Goal: Task Accomplishment & Management: Manage account settings

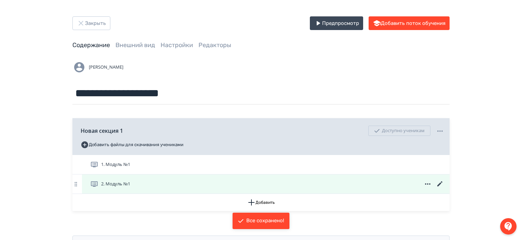
click at [441, 181] on icon at bounding box center [440, 184] width 8 height 8
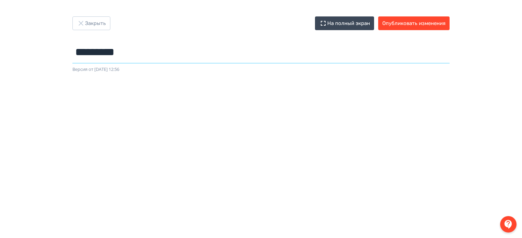
click at [161, 58] on input "*********" at bounding box center [260, 52] width 377 height 22
type input "*********"
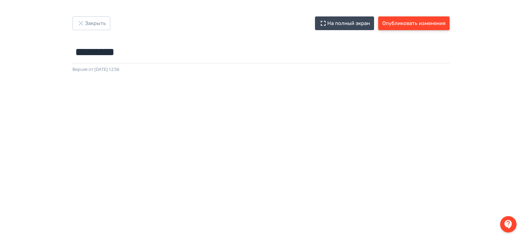
click at [414, 27] on button "Опубликовать изменения" at bounding box center [413, 23] width 71 height 14
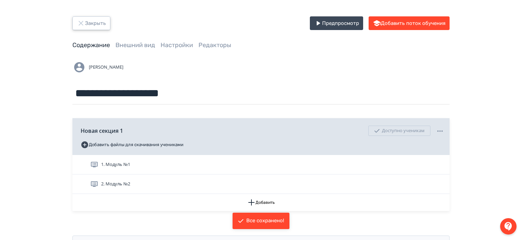
click at [96, 20] on button "Закрыть" at bounding box center [91, 23] width 38 height 14
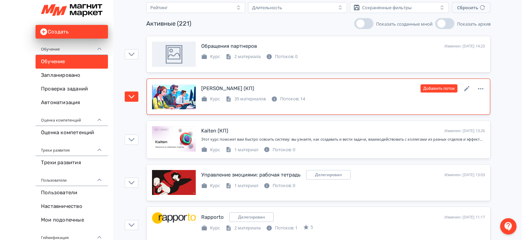
scroll to position [68, 0]
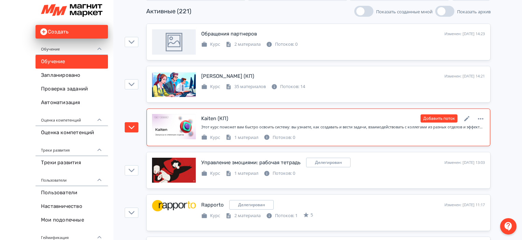
click at [473, 114] on div "Добавить поток" at bounding box center [453, 118] width 64 height 9
click at [466, 121] on icon at bounding box center [467, 119] width 8 height 8
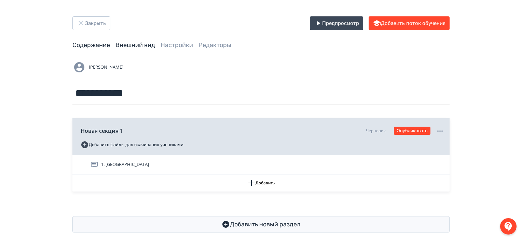
click at [137, 47] on link "Внешний вид" at bounding box center [136, 45] width 40 height 8
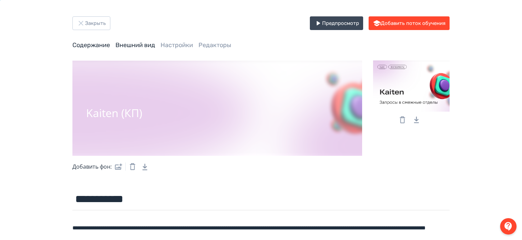
click at [83, 44] on link "Содержание" at bounding box center [91, 45] width 38 height 8
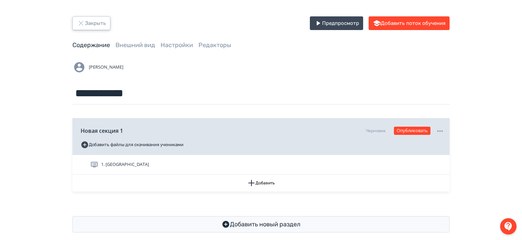
click at [99, 23] on button "Закрыть" at bounding box center [91, 23] width 38 height 14
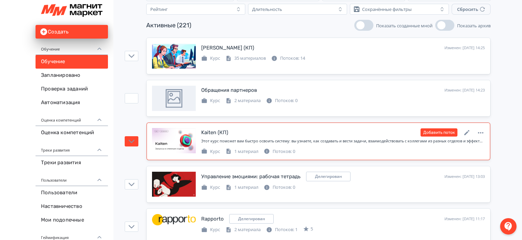
scroll to position [68, 0]
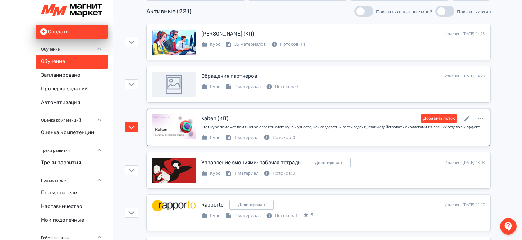
click at [468, 115] on icon at bounding box center [467, 119] width 8 height 8
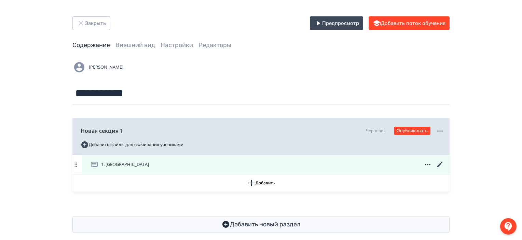
click at [234, 174] on div "1. [GEOGRAPHIC_DATA]" at bounding box center [266, 164] width 368 height 19
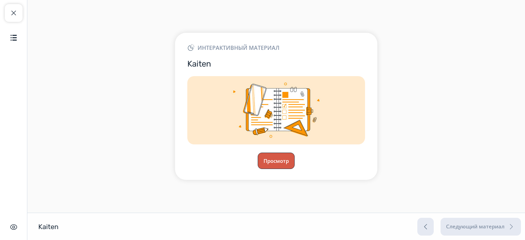
click at [289, 157] on button "Просмотр" at bounding box center [276, 161] width 37 height 16
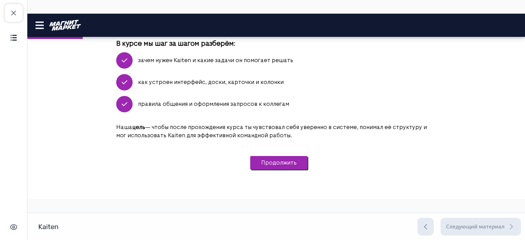
click at [279, 168] on button "Продолжить" at bounding box center [278, 163] width 57 height 14
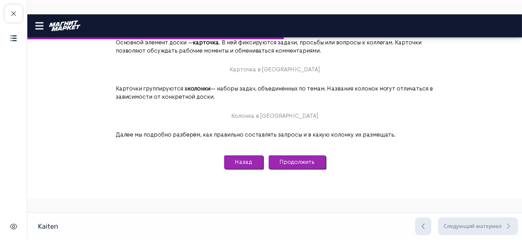
scroll to position [1098, 0]
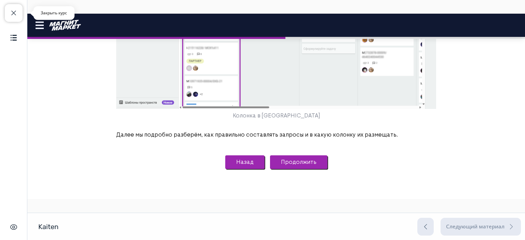
click at [10, 12] on span "button" at bounding box center [14, 13] width 8 height 8
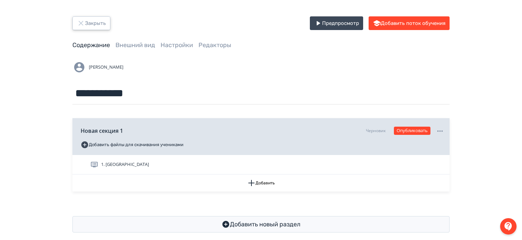
click at [99, 24] on button "Закрыть" at bounding box center [91, 23] width 38 height 14
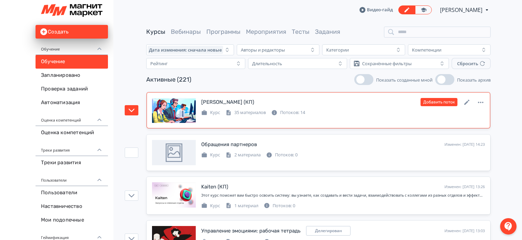
click at [412, 116] on div "[PERSON_NAME] (КП) Изменен: [DATE] 14:26 Добавить поток Курс 35 материалов Пото…" at bounding box center [318, 110] width 333 height 25
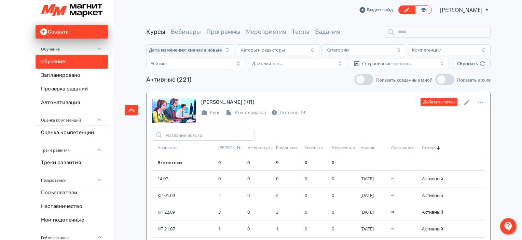
click at [310, 103] on div "[PERSON_NAME] (КП) Изменен: [DATE] 14:26 Добавить поток" at bounding box center [343, 102] width 284 height 9
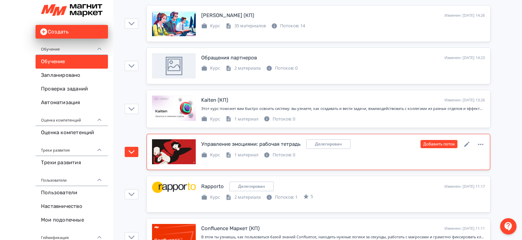
scroll to position [103, 0]
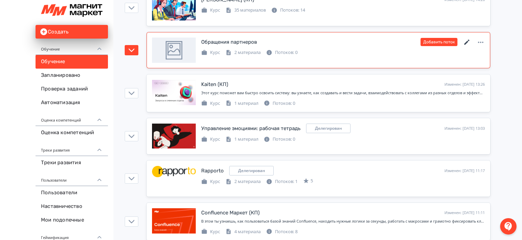
click at [466, 40] on icon at bounding box center [467, 42] width 8 height 8
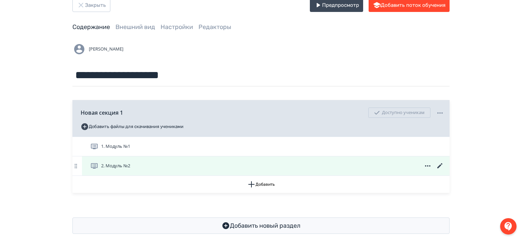
scroll to position [28, 0]
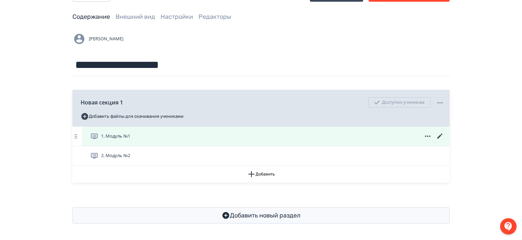
click at [439, 132] on icon at bounding box center [440, 136] width 8 height 8
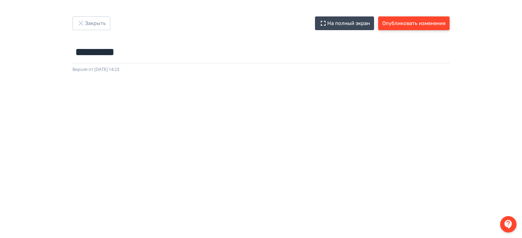
click at [414, 22] on button "Опубликовать изменения" at bounding box center [413, 23] width 71 height 14
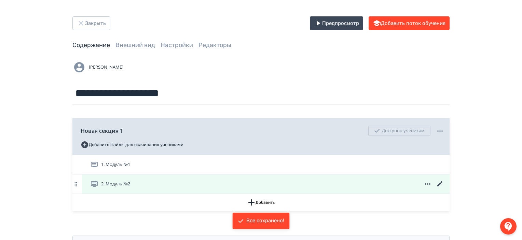
click at [441, 183] on icon at bounding box center [440, 184] width 8 height 8
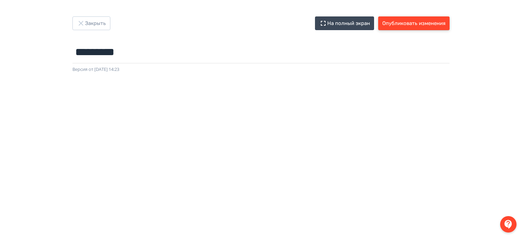
click at [445, 23] on button "Опубликовать изменения" at bounding box center [413, 23] width 71 height 14
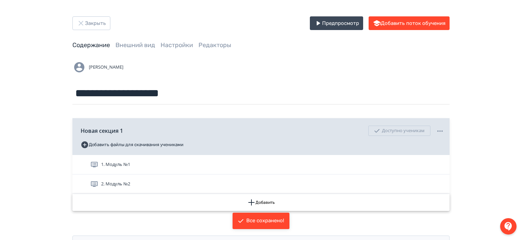
click at [285, 202] on button "Добавить" at bounding box center [260, 202] width 377 height 17
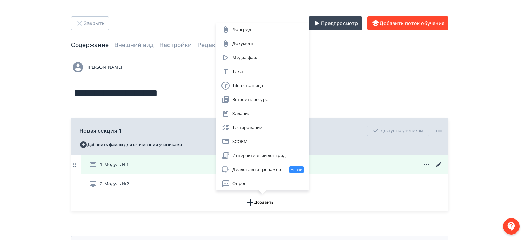
click at [278, 156] on div "Интерактивный лонгрид" at bounding box center [262, 156] width 82 height 8
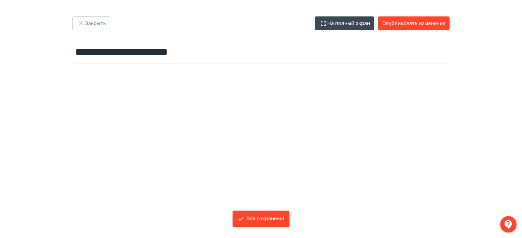
click at [151, 46] on input "**********" at bounding box center [260, 52] width 377 height 22
type input "*********"
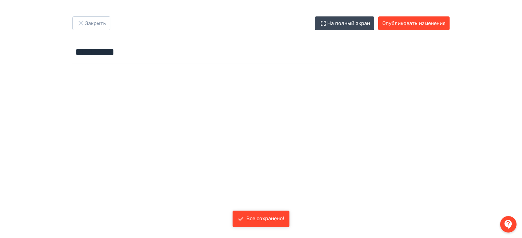
click at [208, 28] on div "Закрыть На полный экран Опубликовать изменения" at bounding box center [260, 23] width 377 height 14
click at [273, 220] on div "Все сохранено!" at bounding box center [265, 218] width 38 height 7
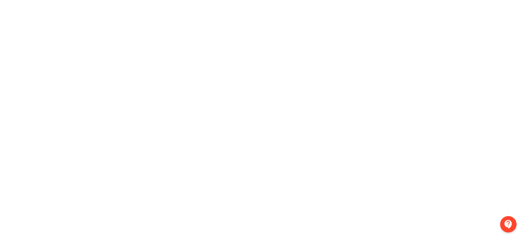
scroll to position [149, 0]
